Goal: Task Accomplishment & Management: Manage account settings

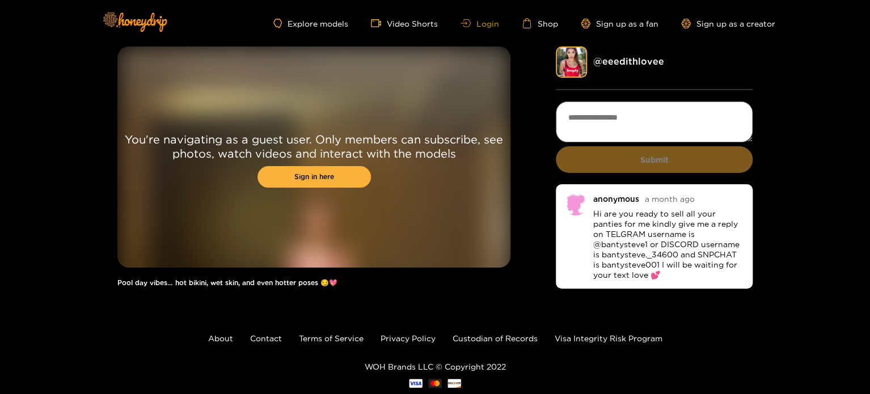
click at [485, 25] on link "Login" at bounding box center [480, 23] width 39 height 9
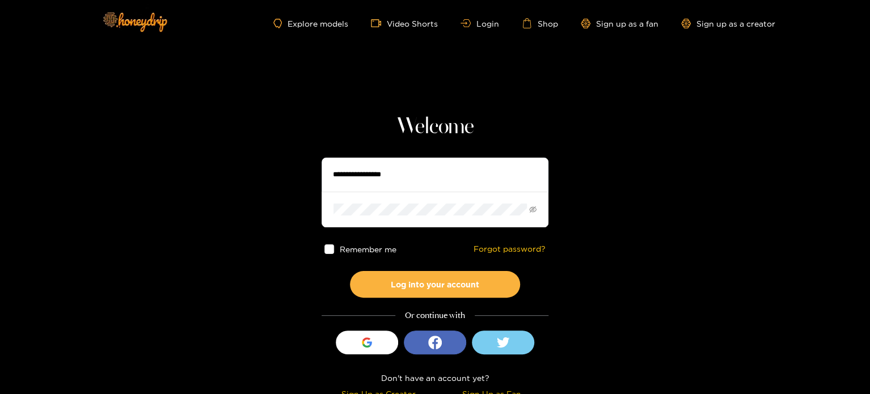
click at [441, 170] on input "text" at bounding box center [435, 175] width 227 height 34
paste input "**********"
type input "**********"
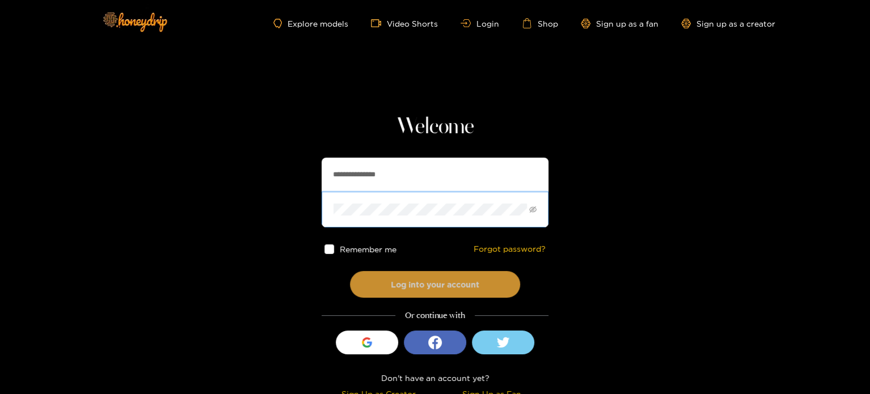
click at [373, 281] on button "Log into your account" at bounding box center [435, 284] width 170 height 27
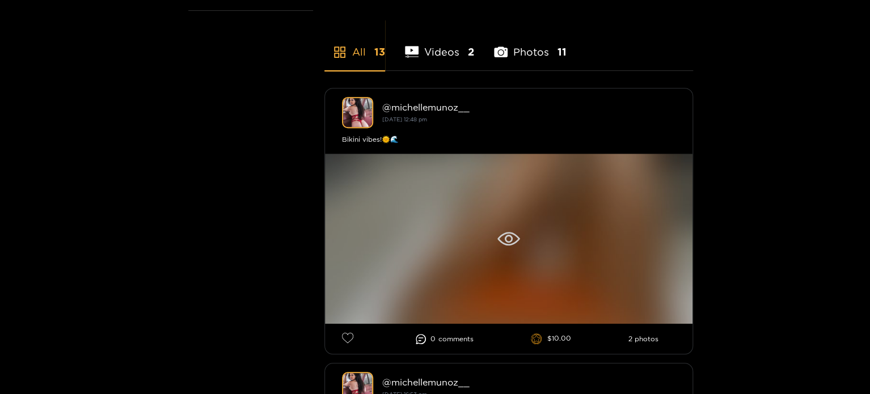
scroll to position [284, 0]
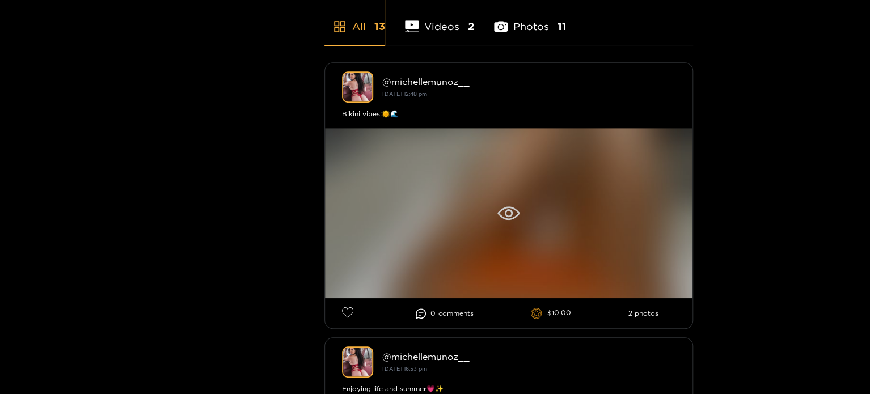
click at [516, 212] on icon at bounding box center [509, 214] width 22 height 14
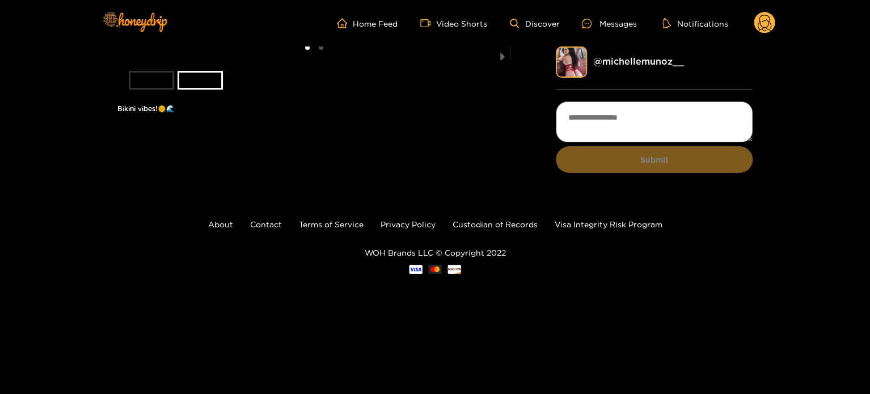
click at [783, 22] on header "Home Feed Video Shorts Discover Messages Notifications 0 videos discover messag…" at bounding box center [435, 23] width 870 height 47
click at [754, 25] on icon at bounding box center [765, 23] width 22 height 23
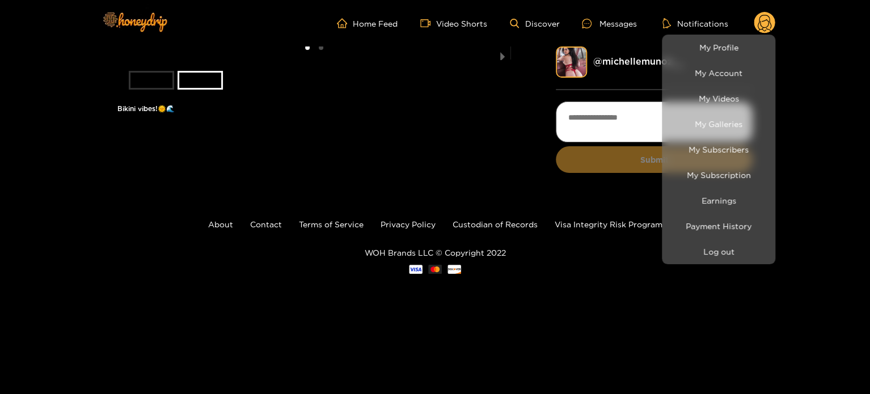
click at [630, 22] on div at bounding box center [435, 197] width 870 height 394
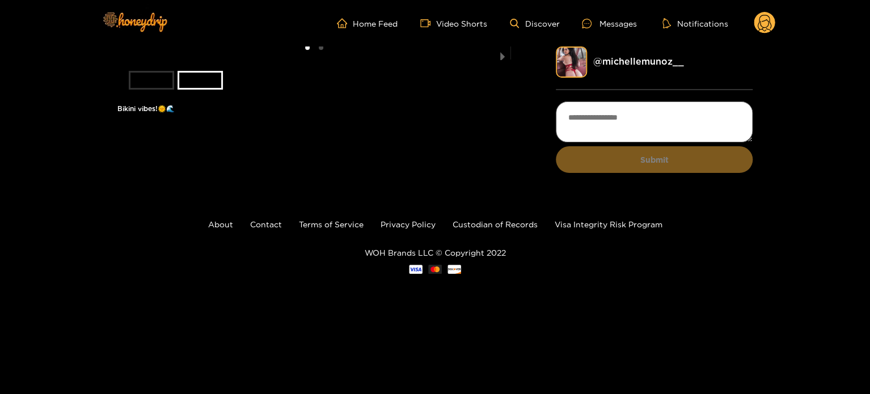
click at [630, 22] on div "Messages" at bounding box center [609, 23] width 54 height 13
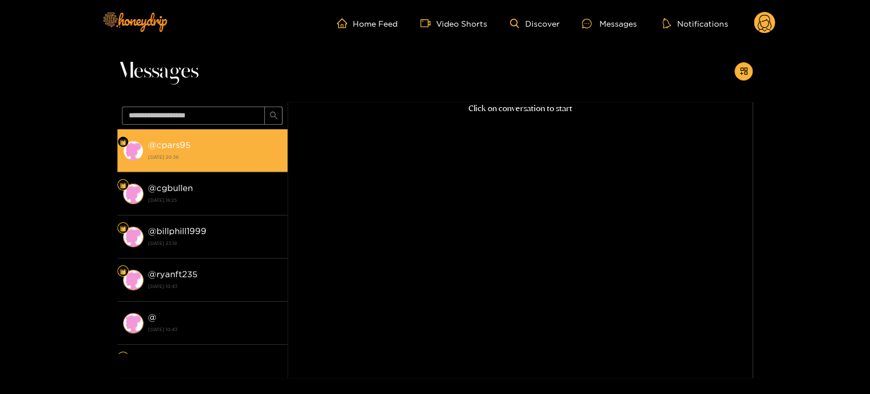
click at [227, 161] on strong "17 September 2025 20:36" at bounding box center [215, 157] width 134 height 10
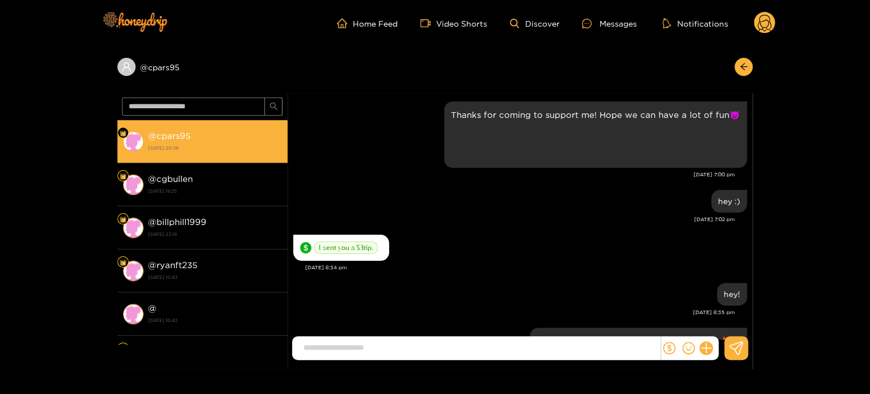
scroll to position [107, 0]
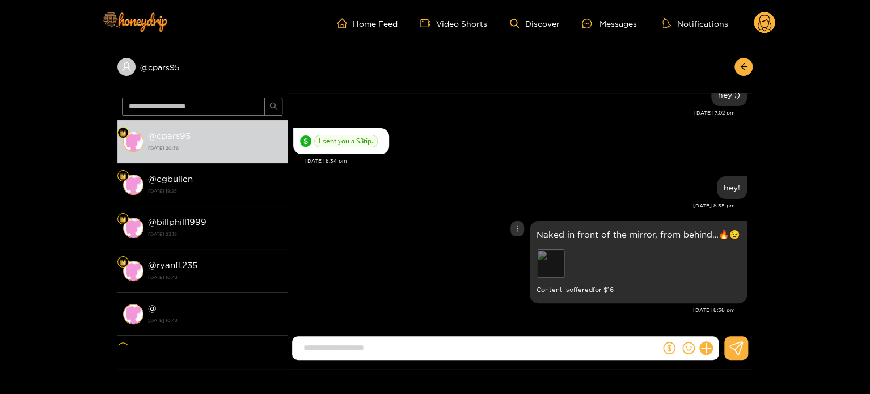
click at [549, 258] on div "Preview" at bounding box center [551, 264] width 28 height 28
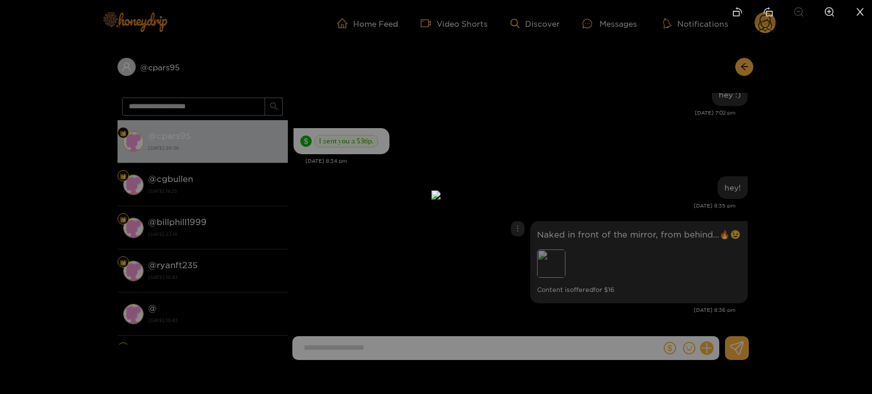
click at [822, 87] on div at bounding box center [436, 197] width 872 height 394
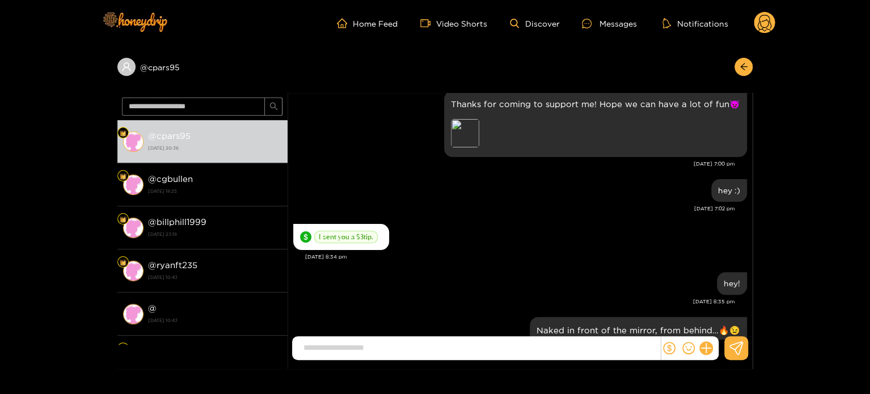
scroll to position [0, 0]
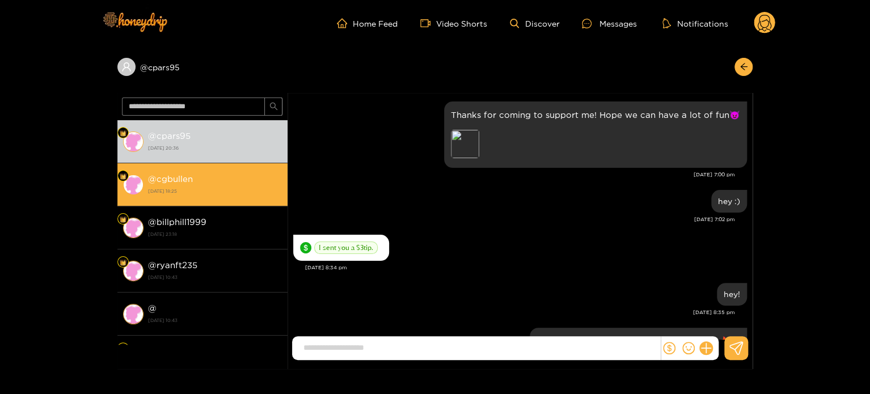
click at [201, 195] on strong "8 September 2025 18:25" at bounding box center [215, 191] width 134 height 10
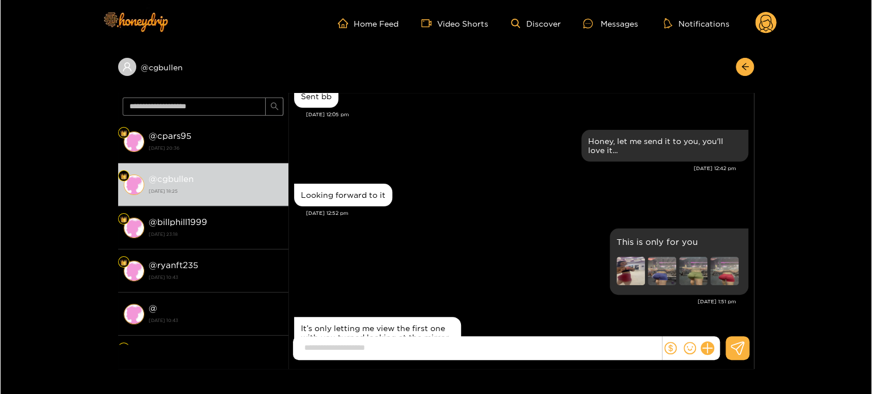
scroll to position [713, 0]
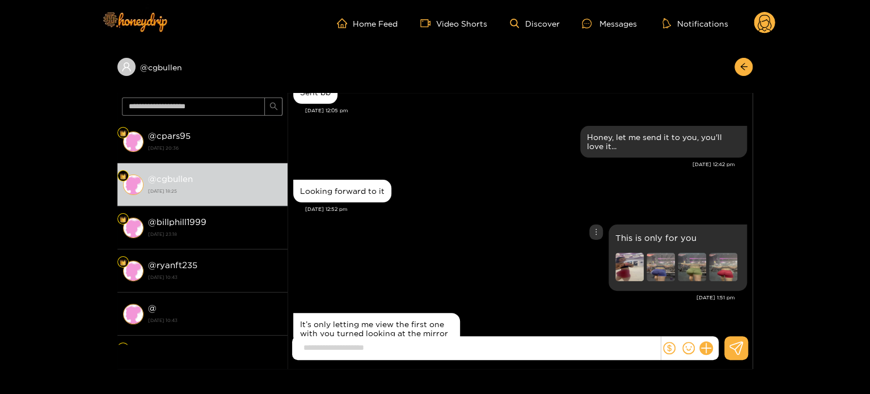
click at [631, 267] on img at bounding box center [630, 267] width 28 height 28
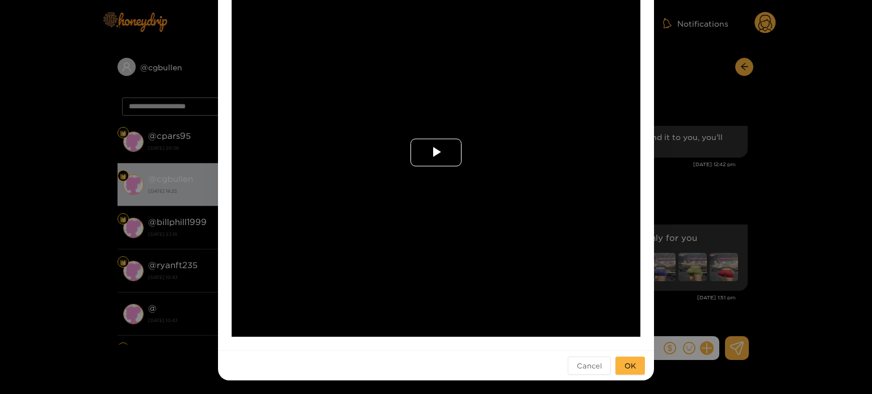
click at [436, 153] on span "Video Player" at bounding box center [436, 153] width 0 height 0
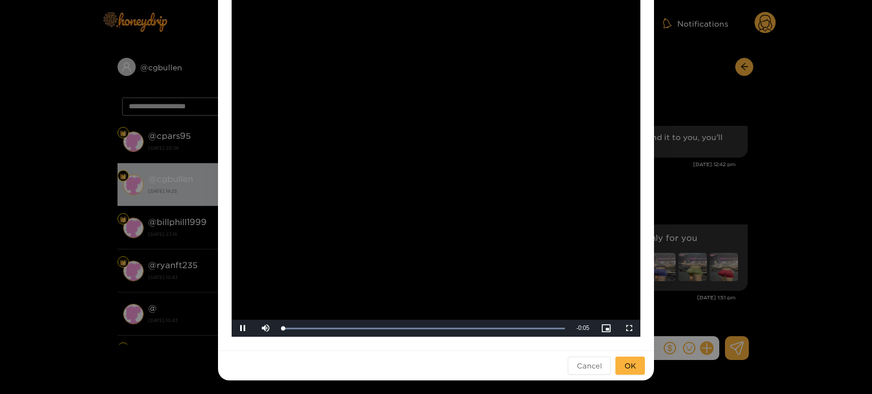
scroll to position [70, 0]
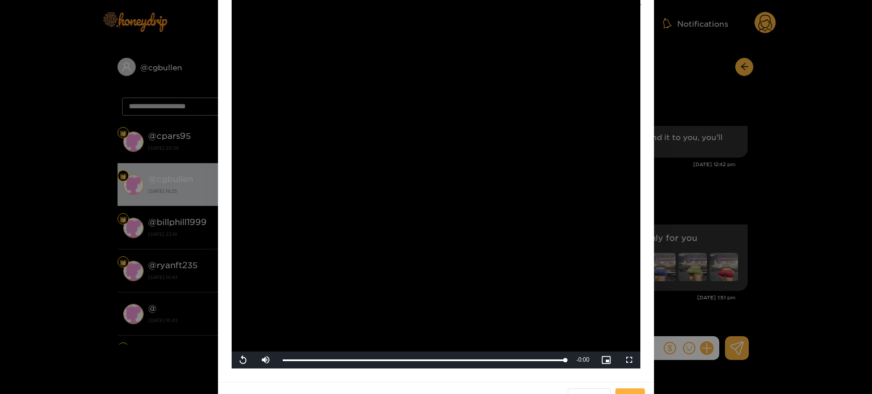
click at [729, 220] on div "**********" at bounding box center [436, 197] width 872 height 394
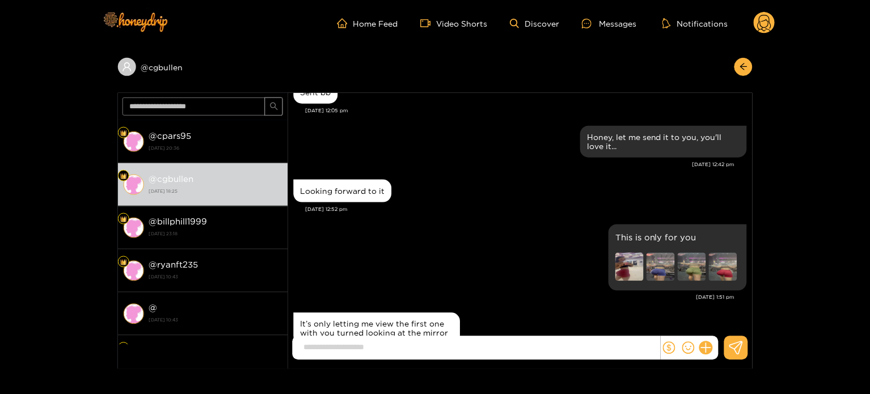
scroll to position [0, 0]
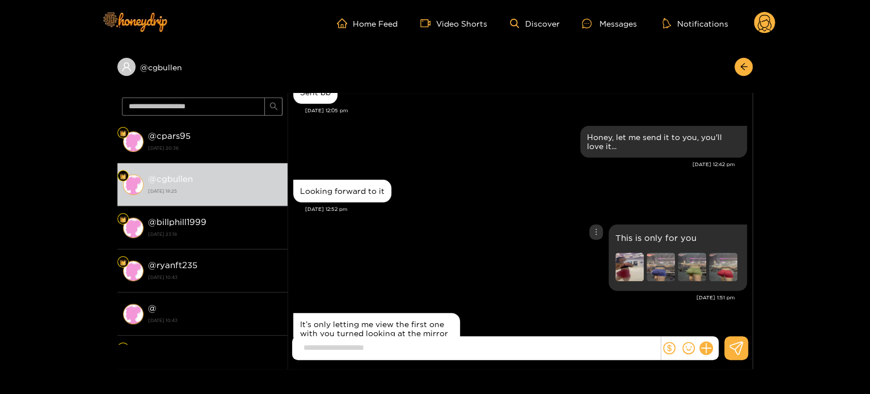
click at [662, 271] on img at bounding box center [661, 267] width 28 height 28
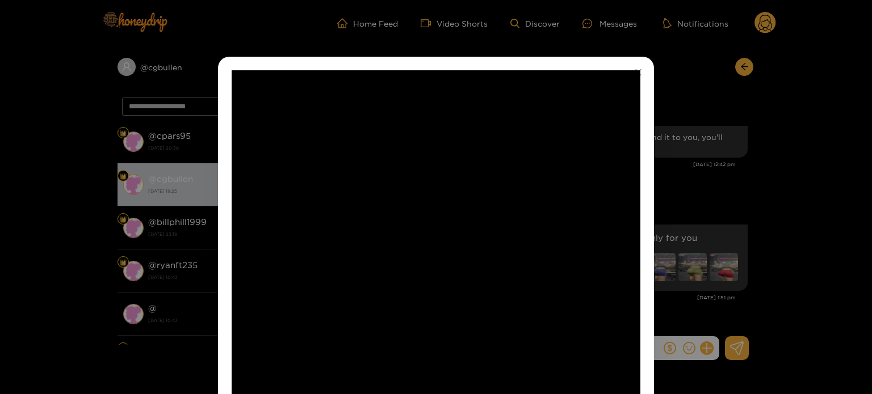
click at [739, 183] on div "**********" at bounding box center [436, 197] width 872 height 394
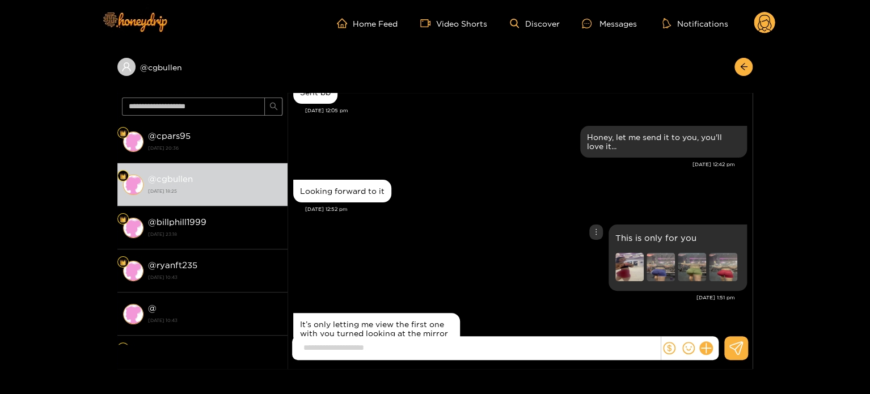
click at [681, 276] on img at bounding box center [692, 267] width 28 height 28
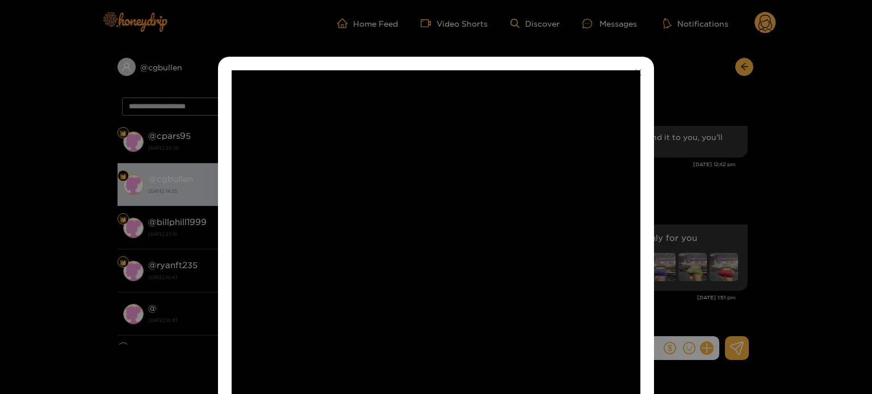
click at [732, 173] on div "**********" at bounding box center [436, 197] width 872 height 394
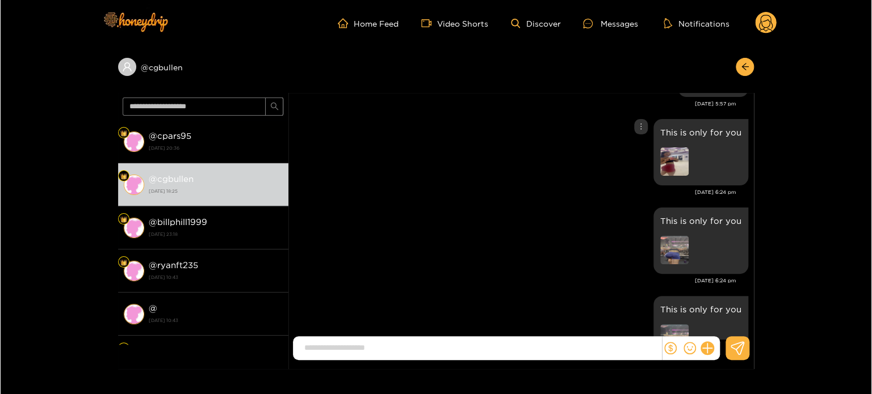
scroll to position [1053, 0]
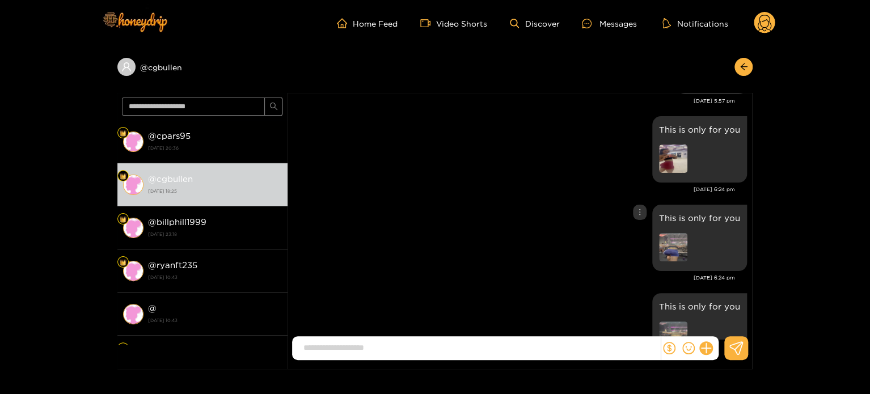
click at [679, 244] on img at bounding box center [673, 247] width 28 height 28
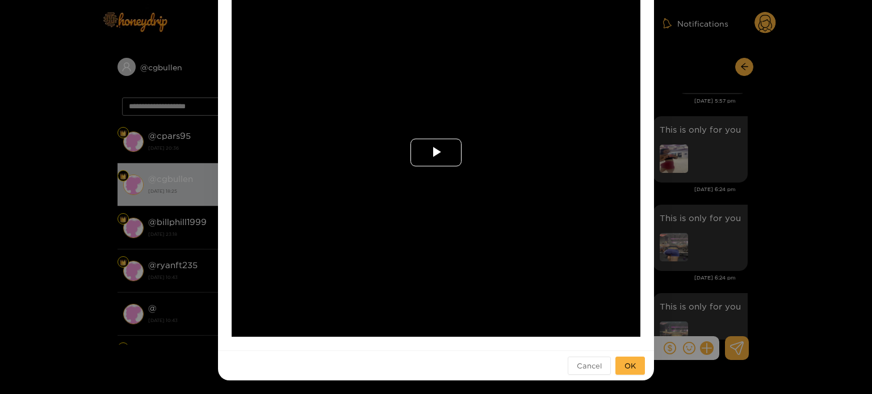
click at [436, 153] on span "Video Player" at bounding box center [436, 153] width 0 height 0
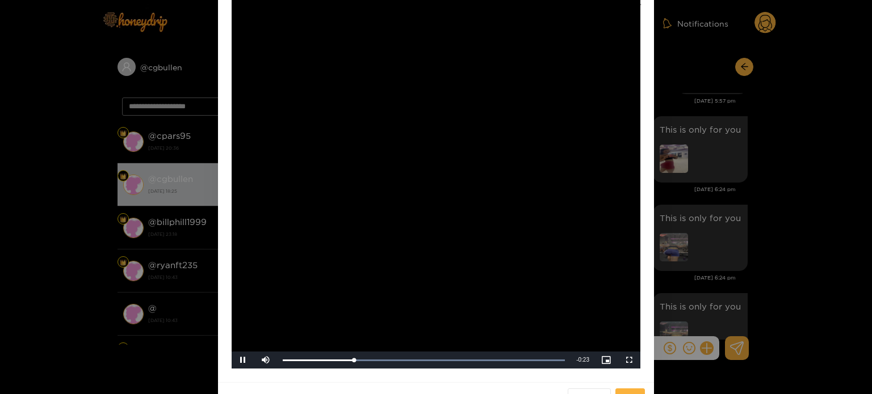
click at [789, 175] on div "**********" at bounding box center [436, 197] width 872 height 394
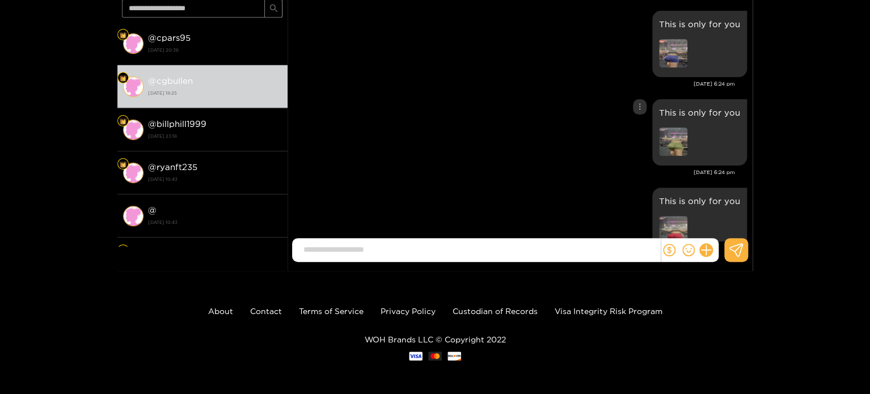
scroll to position [1167, 0]
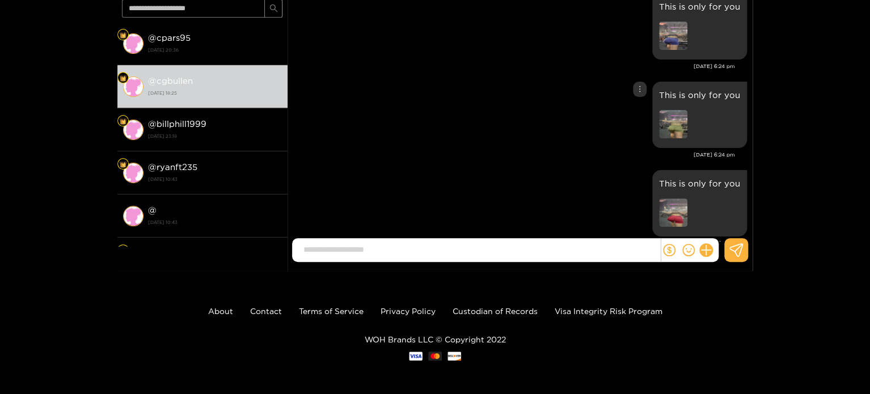
click at [680, 125] on img at bounding box center [673, 124] width 28 height 28
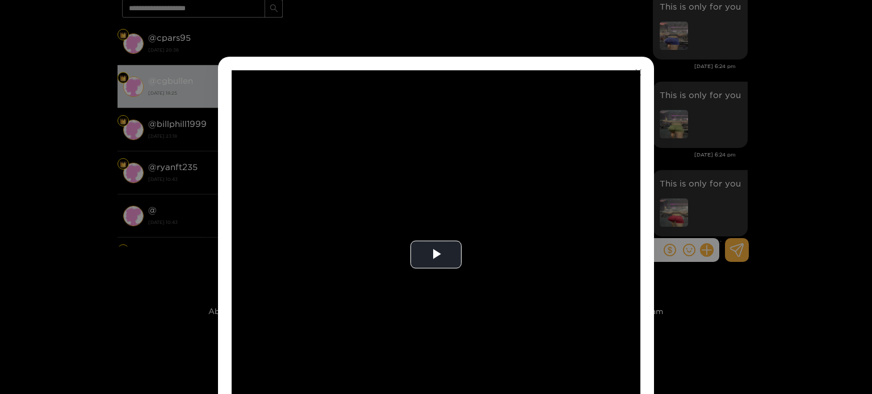
click at [758, 157] on div "**********" at bounding box center [436, 197] width 872 height 394
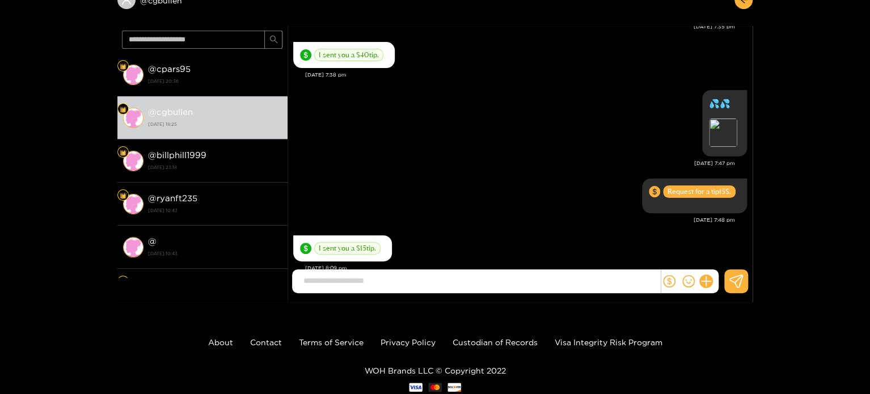
scroll to position [0, 0]
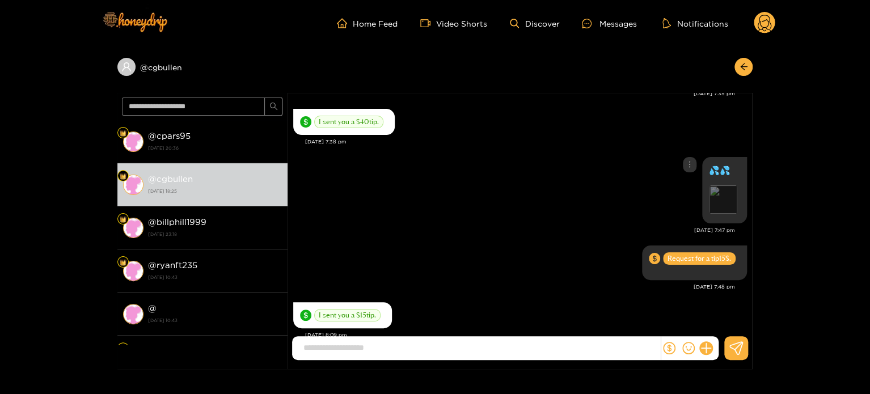
click at [717, 195] on div "Preview" at bounding box center [723, 200] width 28 height 28
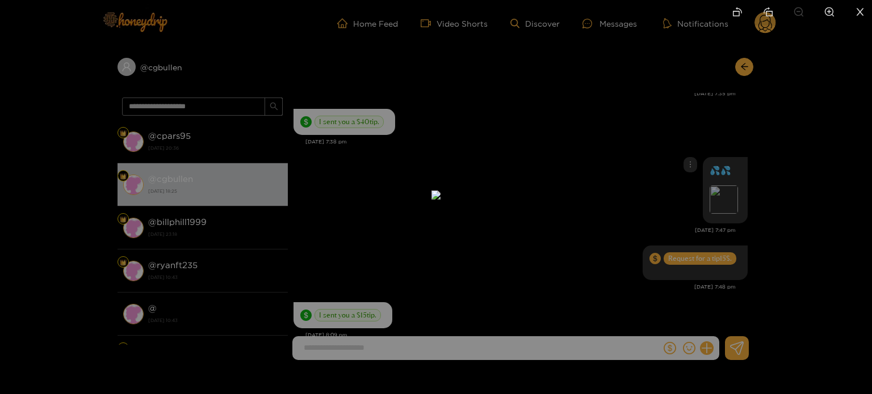
click at [680, 134] on div at bounding box center [436, 197] width 872 height 394
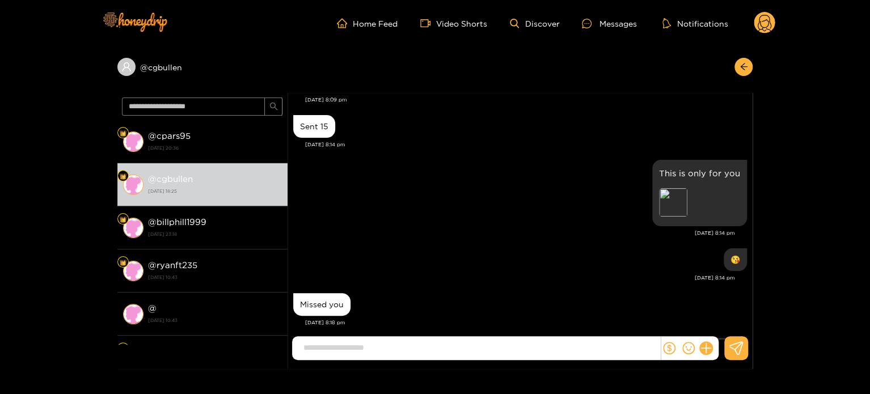
scroll to position [1021, 0]
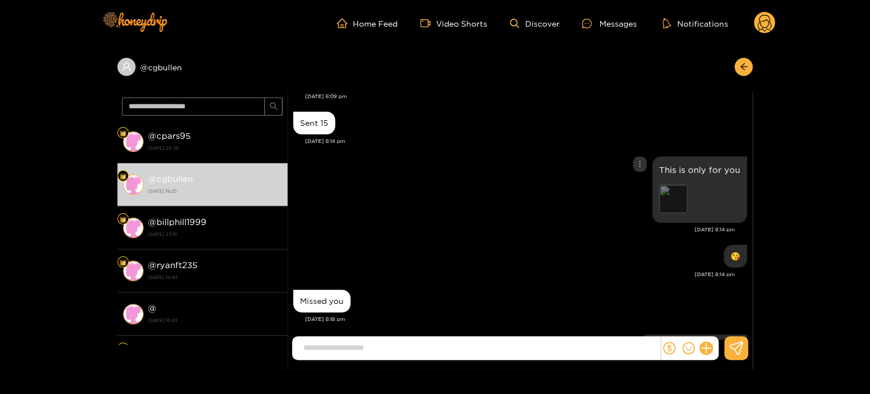
click at [671, 190] on div "Preview" at bounding box center [673, 199] width 28 height 28
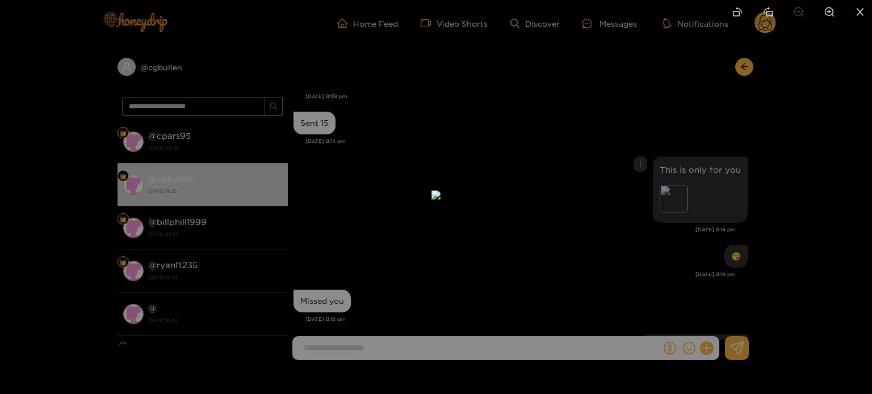
click at [617, 87] on div at bounding box center [436, 197] width 872 height 394
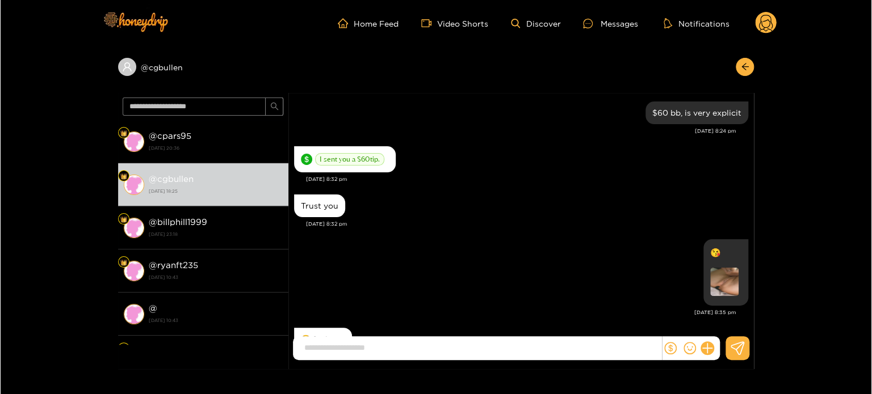
scroll to position [1419, 0]
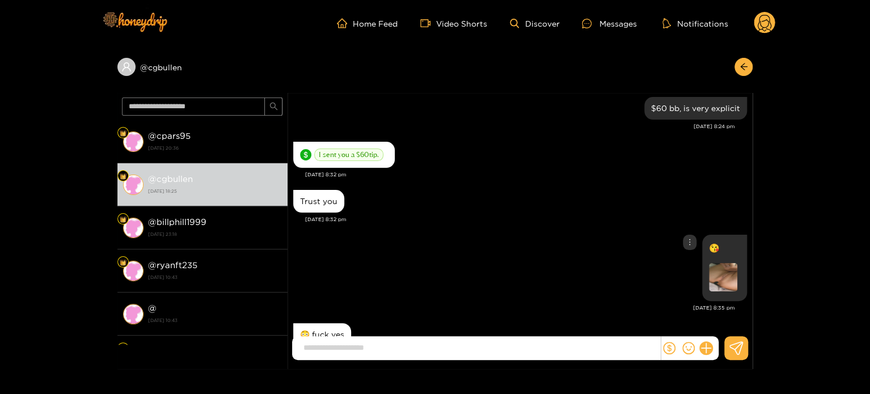
click at [724, 279] on img at bounding box center [723, 277] width 28 height 28
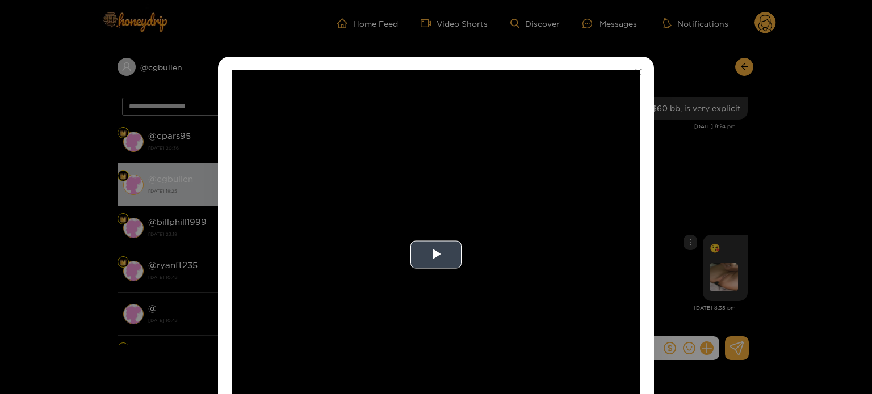
click at [470, 247] on video "Video Player" at bounding box center [436, 254] width 409 height 369
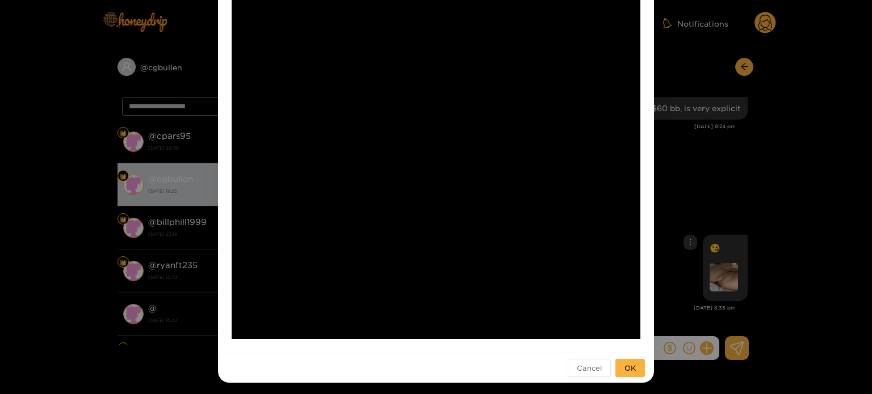
scroll to position [102, 0]
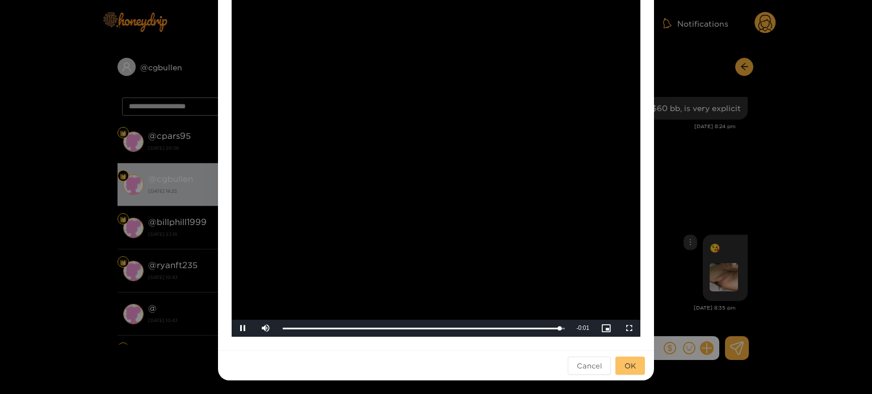
click at [631, 359] on button "OK" at bounding box center [630, 366] width 30 height 18
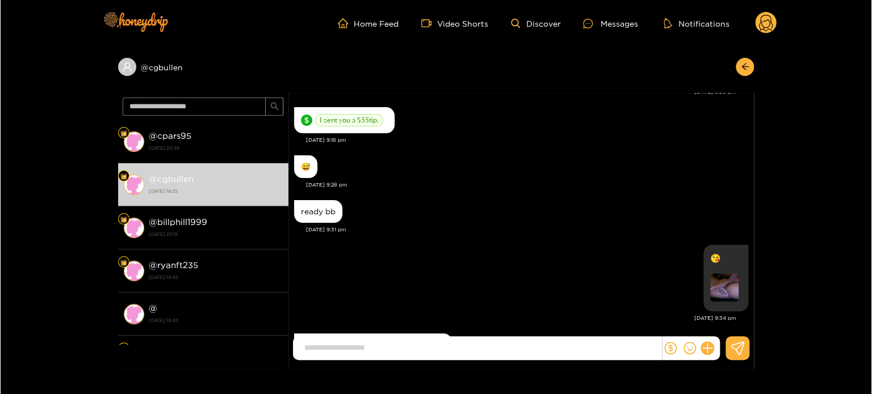
scroll to position [1873, 0]
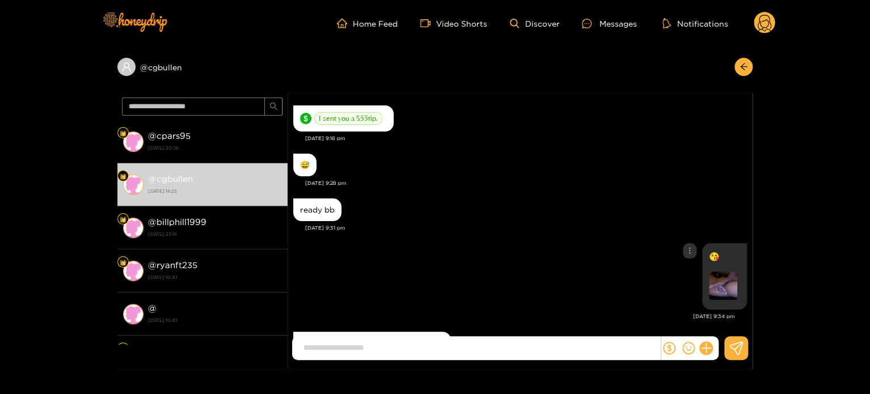
click at [723, 284] on img at bounding box center [723, 286] width 28 height 28
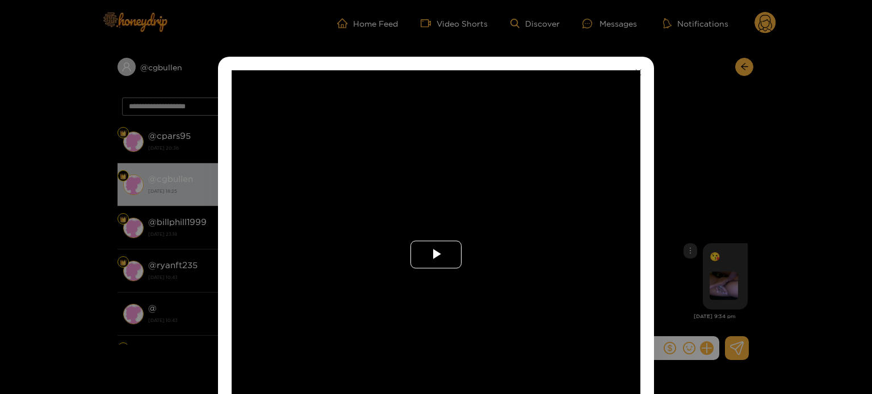
click at [436, 255] on span "Video Player" at bounding box center [436, 255] width 0 height 0
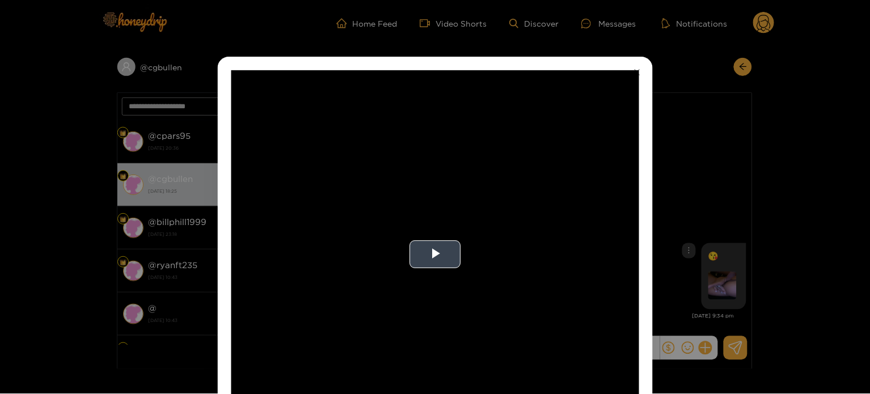
scroll to position [45, 0]
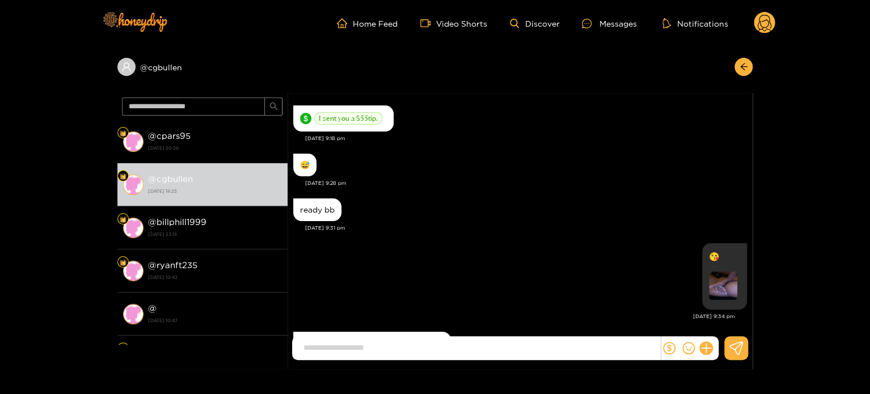
click at [773, 14] on icon at bounding box center [765, 23] width 22 height 23
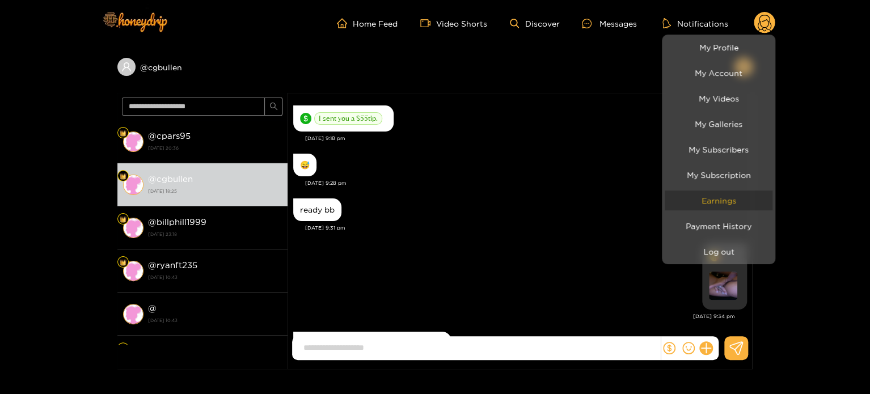
click at [741, 208] on link "Earnings" at bounding box center [719, 201] width 108 height 20
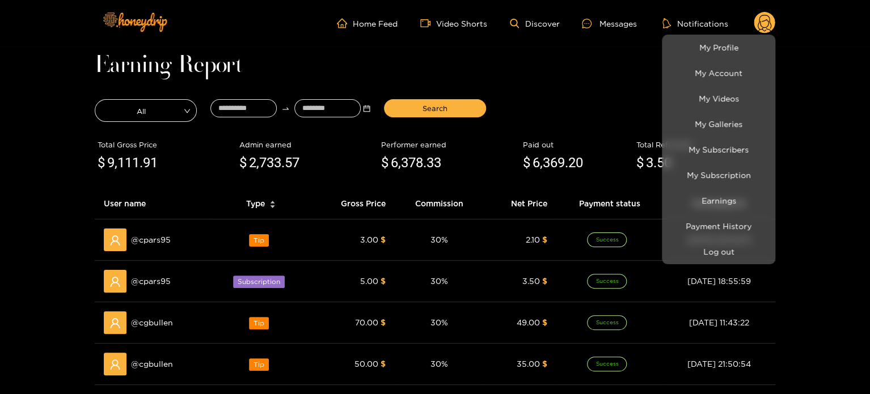
click at [227, 87] on div at bounding box center [435, 197] width 870 height 394
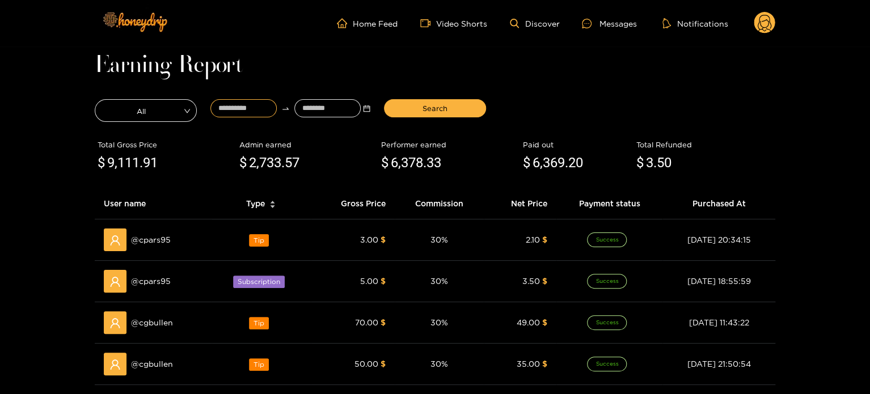
click at [238, 107] on input at bounding box center [244, 108] width 66 height 18
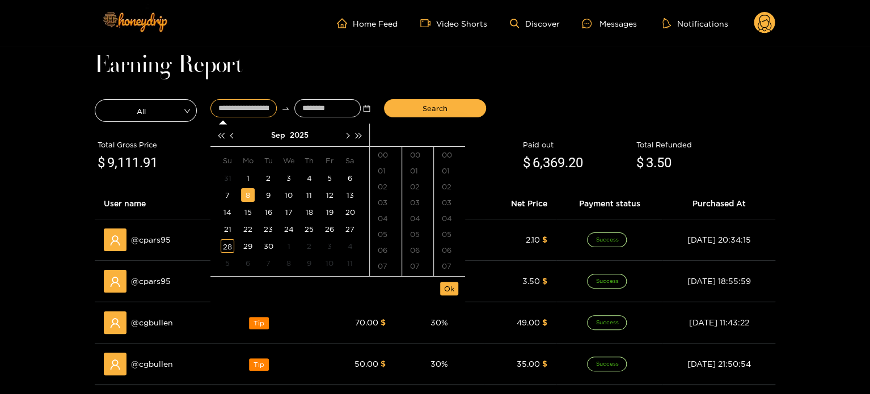
click at [249, 197] on div "8" at bounding box center [248, 195] width 14 height 14
click at [383, 224] on div "09" at bounding box center [386, 223] width 32 height 16
click at [418, 260] on div "15" at bounding box center [417, 262] width 31 height 16
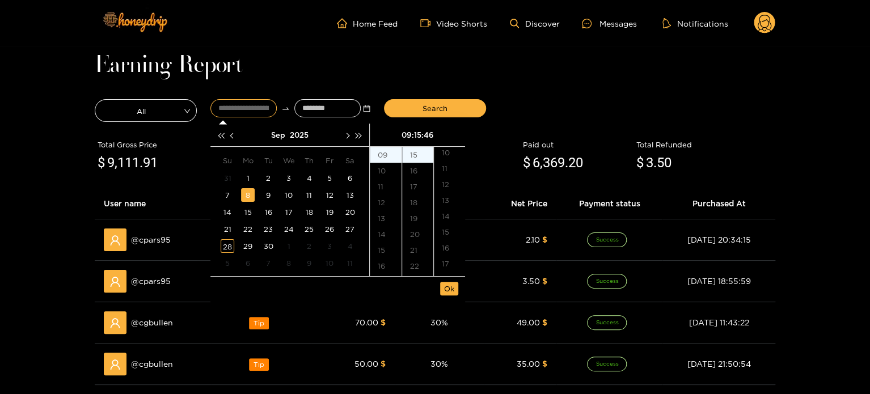
scroll to position [0, 0]
click at [447, 157] on div "00" at bounding box center [449, 155] width 31 height 16
type input "**********"
click at [454, 281] on li "Ok" at bounding box center [449, 288] width 18 height 19
click at [452, 290] on span "Ok" at bounding box center [449, 288] width 10 height 11
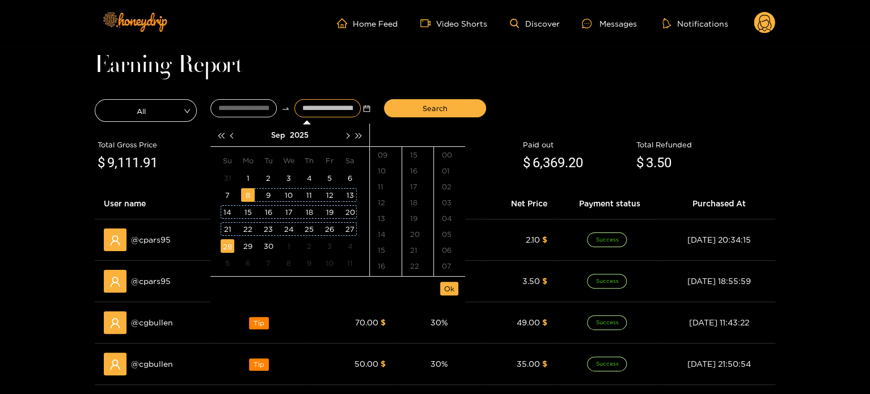
click at [228, 249] on div "28" at bounding box center [228, 246] width 14 height 14
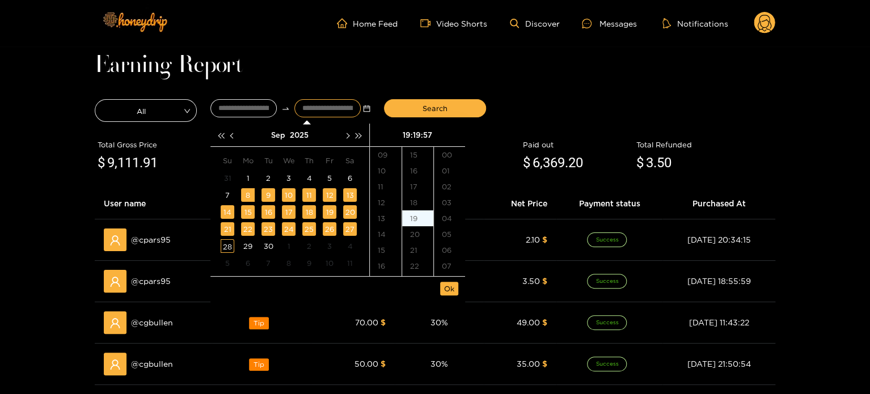
scroll to position [906, 0]
type input "**********"
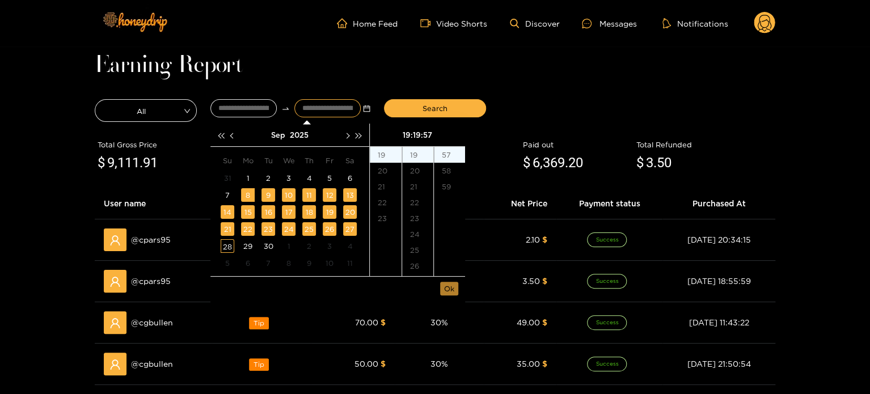
click at [449, 290] on span "Ok" at bounding box center [449, 288] width 10 height 11
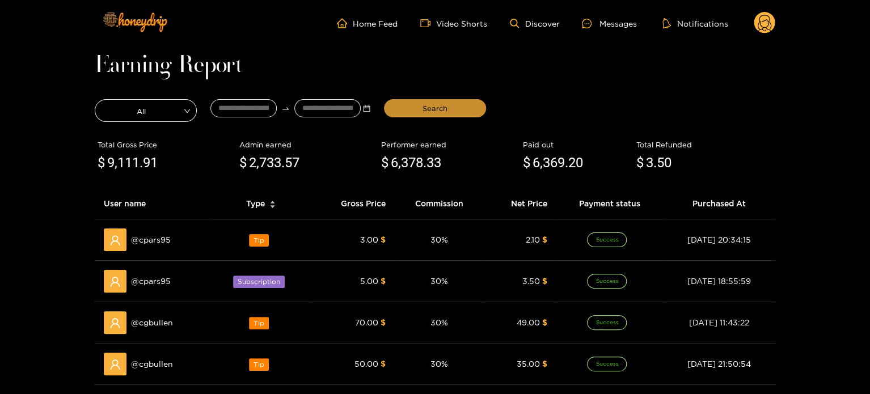
click at [429, 112] on span "Search" at bounding box center [435, 108] width 25 height 11
